Goal: Information Seeking & Learning: Check status

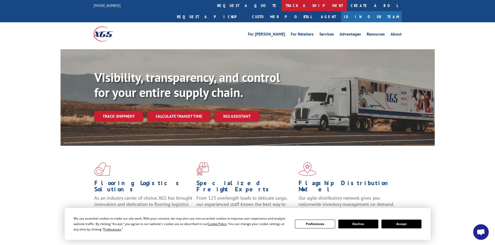
click at [281, 6] on link "track a shipment" at bounding box center [313, 5] width 65 height 11
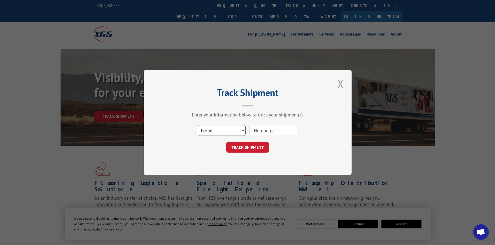
click at [241, 129] on select "Select category... Probill BOL PO" at bounding box center [222, 130] width 48 height 11
click at [261, 132] on input at bounding box center [273, 130] width 48 height 11
paste input "17002147"
type input "17002147"
click at [254, 149] on button "TRACK SHIPMENT" at bounding box center [247, 147] width 43 height 11
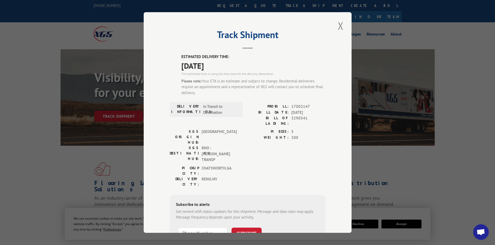
drag, startPoint x: 287, startPoint y: 112, endPoint x: 312, endPoint y: 112, distance: 24.7
click at [312, 112] on div "BILL DATE: 08/06/2025" at bounding box center [286, 113] width 78 height 6
click at [308, 113] on span "08/06/2025" at bounding box center [308, 113] width 34 height 6
click at [338, 27] on button "Close modal" at bounding box center [340, 26] width 9 height 14
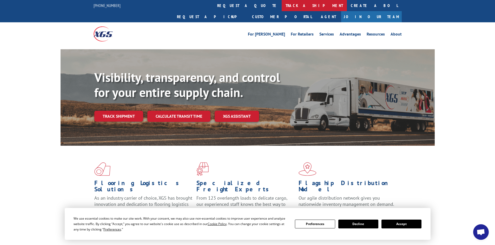
click at [281, 5] on link "track a shipment" at bounding box center [313, 5] width 65 height 11
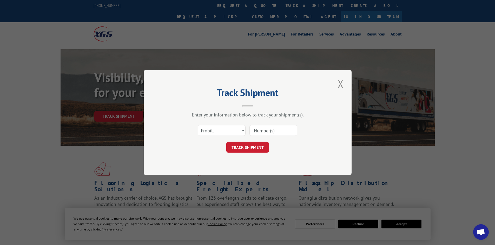
click at [260, 130] on input at bounding box center [273, 130] width 48 height 11
paste input "17002147"
type input "17002147"
click at [254, 149] on button "TRACK SHIPMENT" at bounding box center [247, 147] width 43 height 11
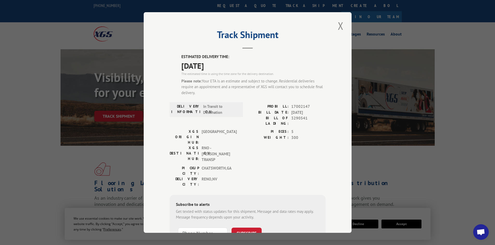
click at [300, 104] on span "17002147" at bounding box center [308, 107] width 34 height 6
click at [295, 106] on span "17002147" at bounding box center [308, 107] width 34 height 6
copy span "17002147"
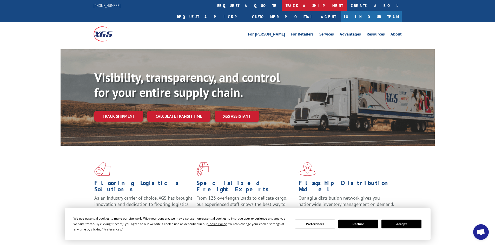
click at [281, 7] on link "track a shipment" at bounding box center [313, 5] width 65 height 11
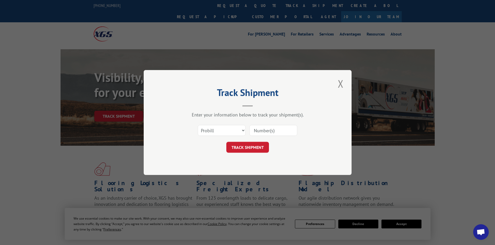
click at [257, 129] on input at bounding box center [273, 130] width 48 height 11
paste input "17534488"
type input "17534488"
click at [239, 146] on button "TRACK SHIPMENT" at bounding box center [247, 147] width 43 height 11
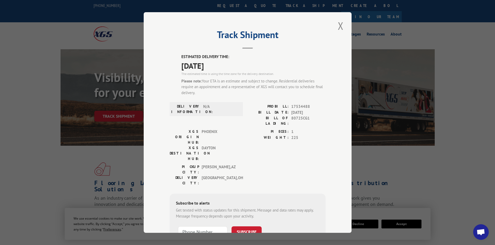
scroll to position [26, 0]
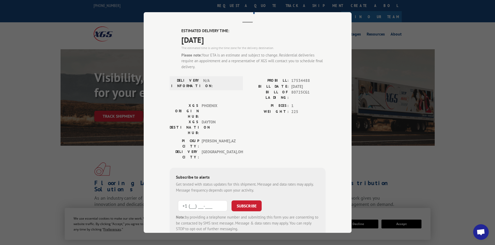
click at [200, 201] on input "+1 (___) ___-____" at bounding box center [202, 206] width 49 height 11
paste input "5-1323"
drag, startPoint x: 216, startPoint y: 175, endPoint x: 164, endPoint y: 171, distance: 52.1
click at [164, 171] on div "Track Shipment ESTIMATED DELIVERY TIME: [DATE] The estimated time is using the …" at bounding box center [248, 122] width 208 height 221
type input "+1 (___) ___-____"
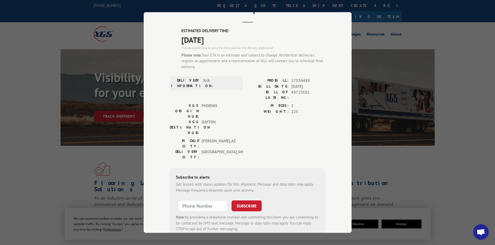
type input "+1 (___) ___-____"
click at [281, 110] on div "PIECES: 1 WEIGHT: 225" at bounding box center [286, 120] width 78 height 35
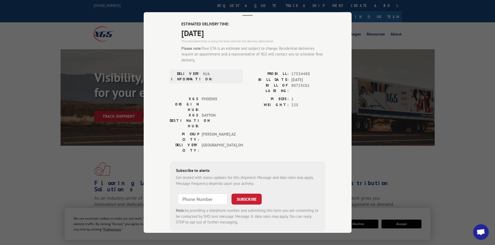
scroll to position [37, 0]
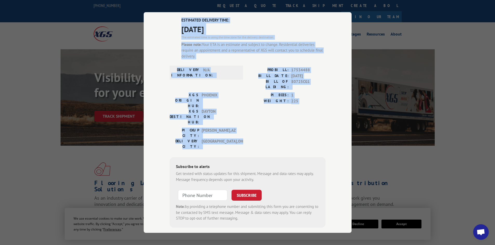
drag, startPoint x: 231, startPoint y: 116, endPoint x: 174, endPoint y: 22, distance: 109.6
click at [174, 22] on div "ESTIMATED DELIVERY TIME: [DATE] The estimated time is using the time zone for t…" at bounding box center [248, 122] width 156 height 211
click at [265, 128] on div "PICKUP CITY: [GEOGRAPHIC_DATA] , [GEOGRAPHIC_DATA] DELIVERY CITY: [GEOGRAPHIC_D…" at bounding box center [248, 140] width 156 height 24
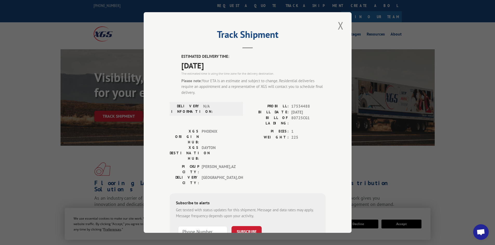
scroll to position [0, 0]
drag, startPoint x: 314, startPoint y: 193, endPoint x: 307, endPoint y: 172, distance: 21.5
click at [314, 224] on form "SUBSCRIBE Note: by providing a telephone number and submitting this form you ar…" at bounding box center [247, 241] width 143 height 35
click at [293, 107] on span "17534488" at bounding box center [308, 107] width 34 height 6
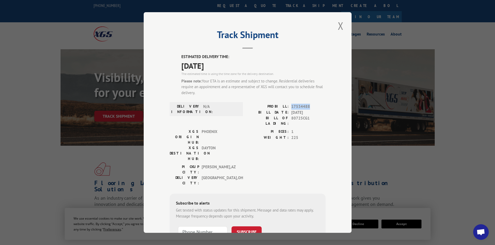
copy span "17534488"
drag, startPoint x: 449, startPoint y: 109, endPoint x: 450, endPoint y: 104, distance: 4.9
click at [449, 109] on div "Track Shipment ESTIMATED DELIVERY TIME: [DATE] The estimated time is using the …" at bounding box center [247, 122] width 495 height 245
click at [336, 26] on button "Close modal" at bounding box center [340, 26] width 9 height 14
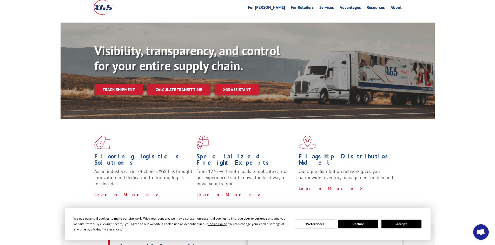
scroll to position [104, 0]
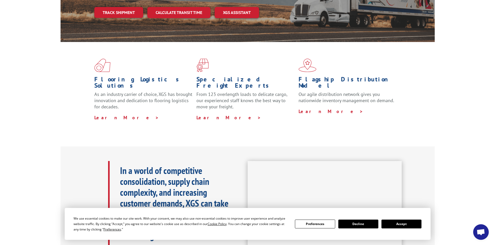
click at [399, 223] on button "Accept" at bounding box center [401, 224] width 40 height 9
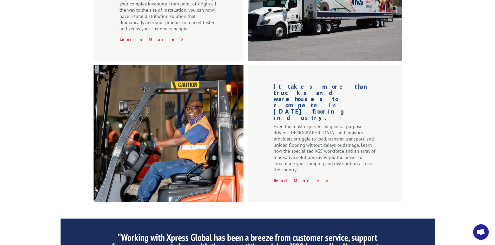
scroll to position [779, 0]
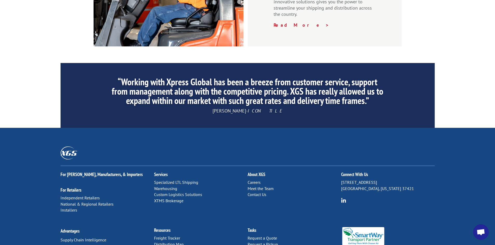
click at [255, 192] on link "Contact Us" at bounding box center [256, 194] width 19 height 5
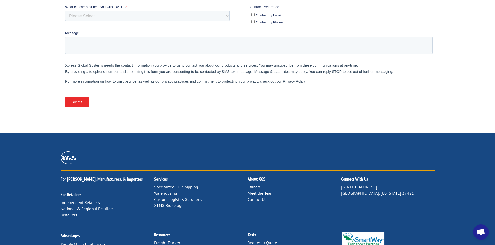
scroll to position [209, 0]
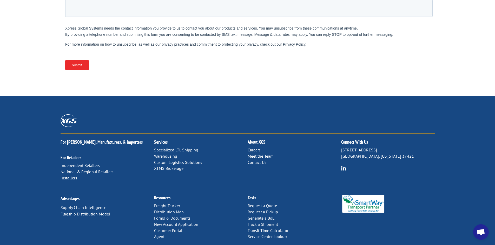
click at [175, 228] on link "Customer Portal" at bounding box center [168, 230] width 28 height 5
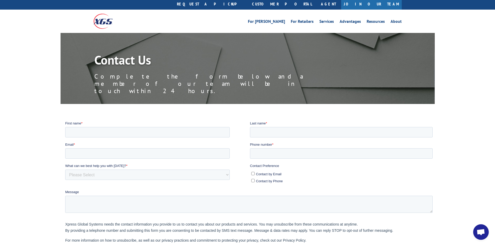
scroll to position [0, 0]
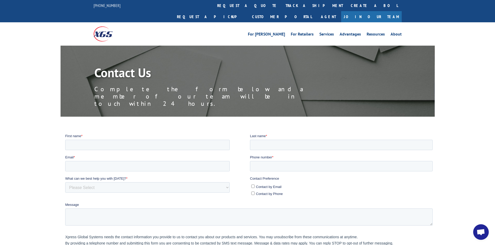
drag, startPoint x: 34, startPoint y: 113, endPoint x: 43, endPoint y: 88, distance: 26.9
click at [34, 133] on div at bounding box center [247, 210] width 495 height 155
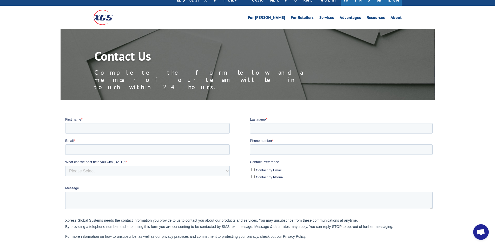
scroll to position [26, 0]
